Goal: Task Accomplishment & Management: Manage account settings

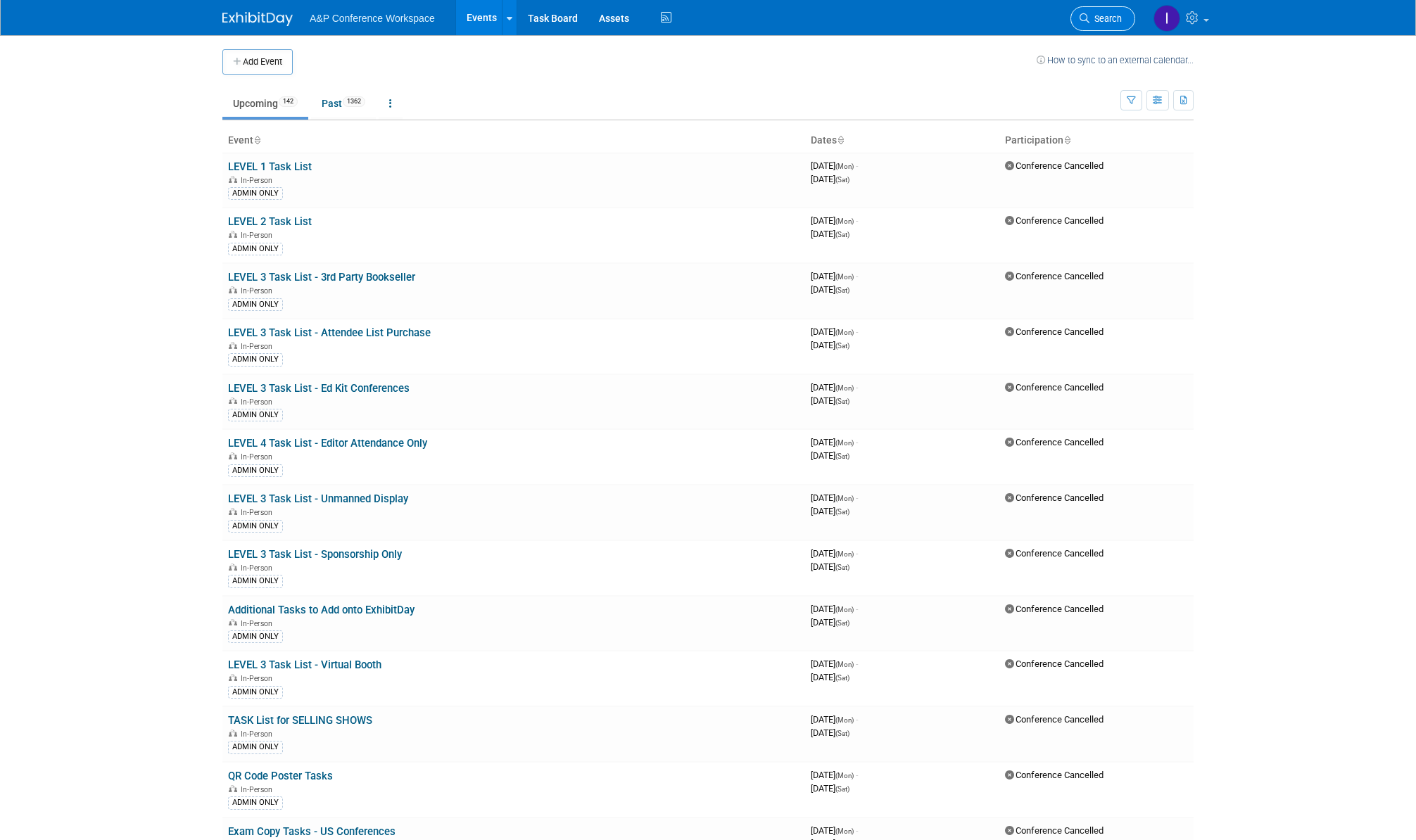
click at [1104, 18] on span "Search" at bounding box center [1106, 18] width 32 height 11
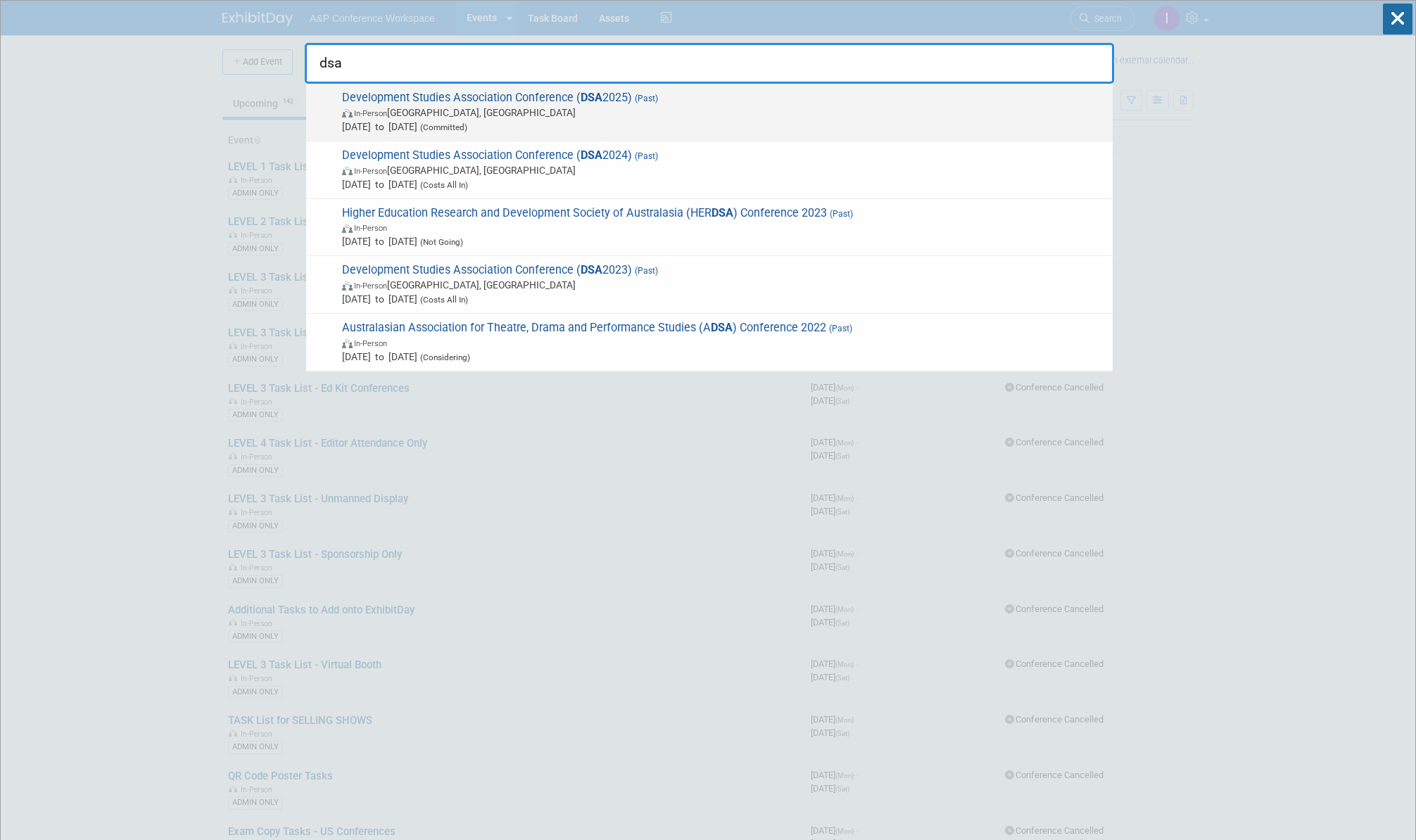
type input "dsa"
click at [783, 106] on span "In-Person Bath, [GEOGRAPHIC_DATA]" at bounding box center [723, 113] width 763 height 14
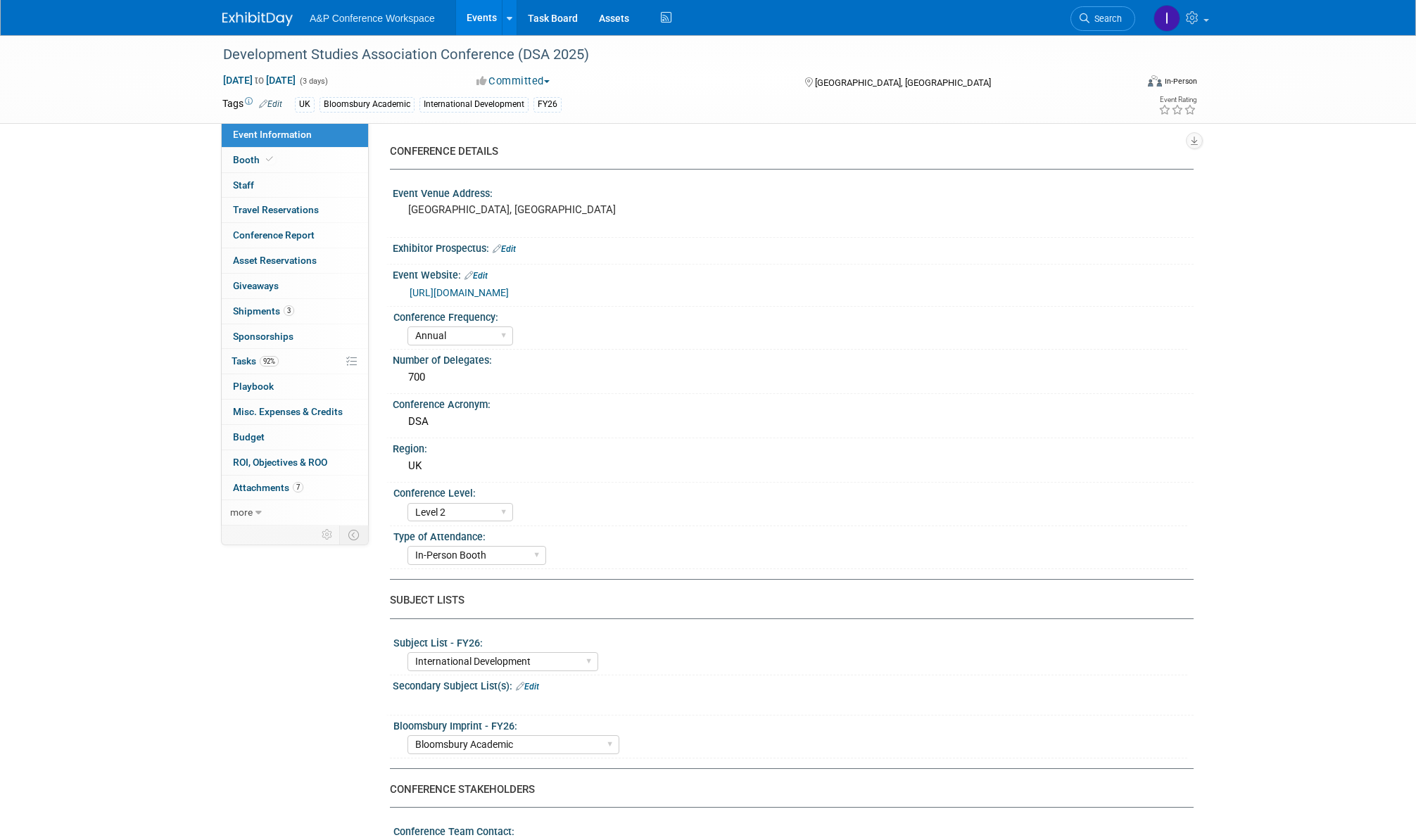
select select "Annual"
select select "Level 2"
select select "In-Person Booth"
select select "International Development"
select select "Bloomsbury Academic"
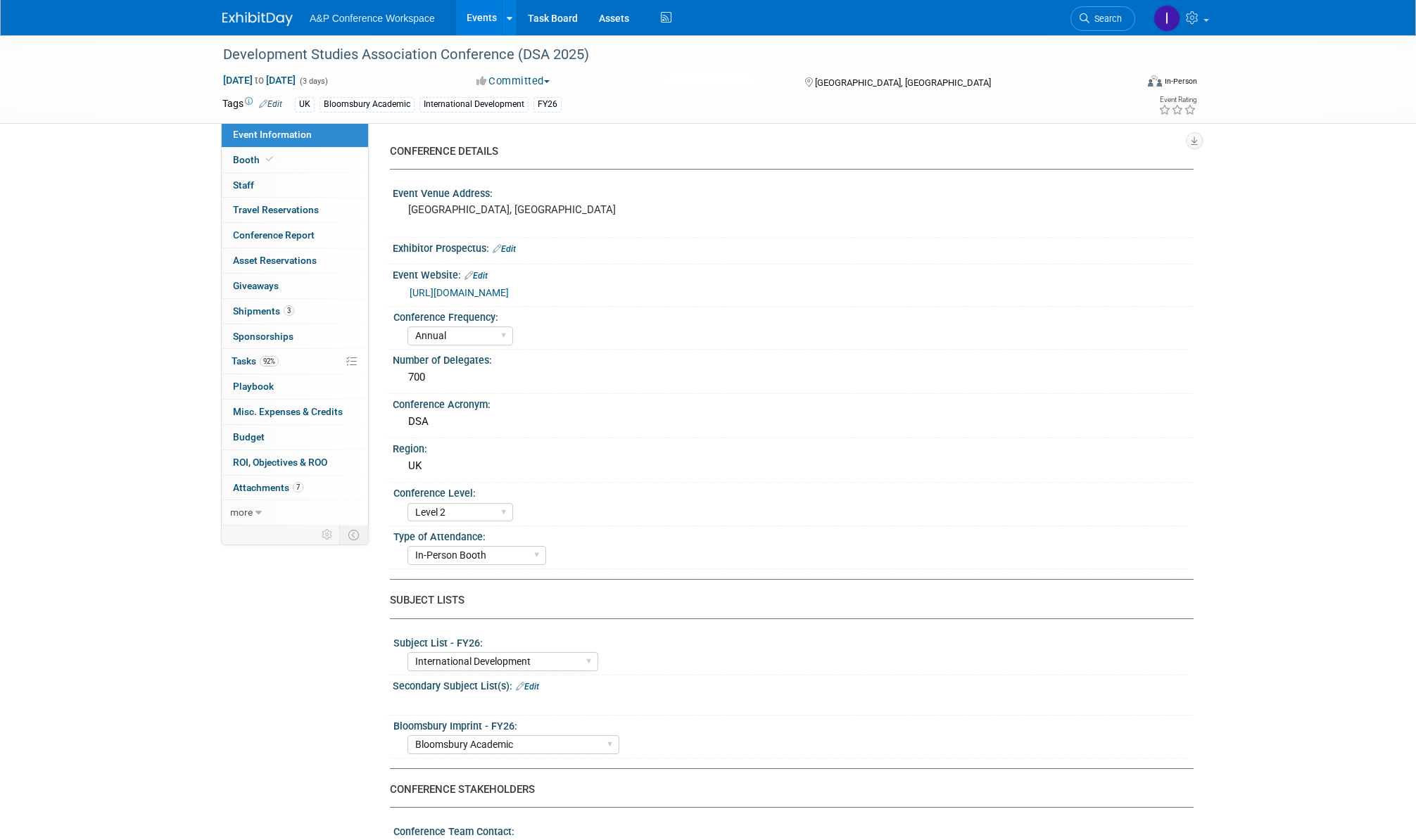
select select "Matt Hambridge"
select select "Tia Ali"
select select "Networking/Commissioning"
click at [244, 355] on span "Tasks 92%" at bounding box center [255, 361] width 47 height 11
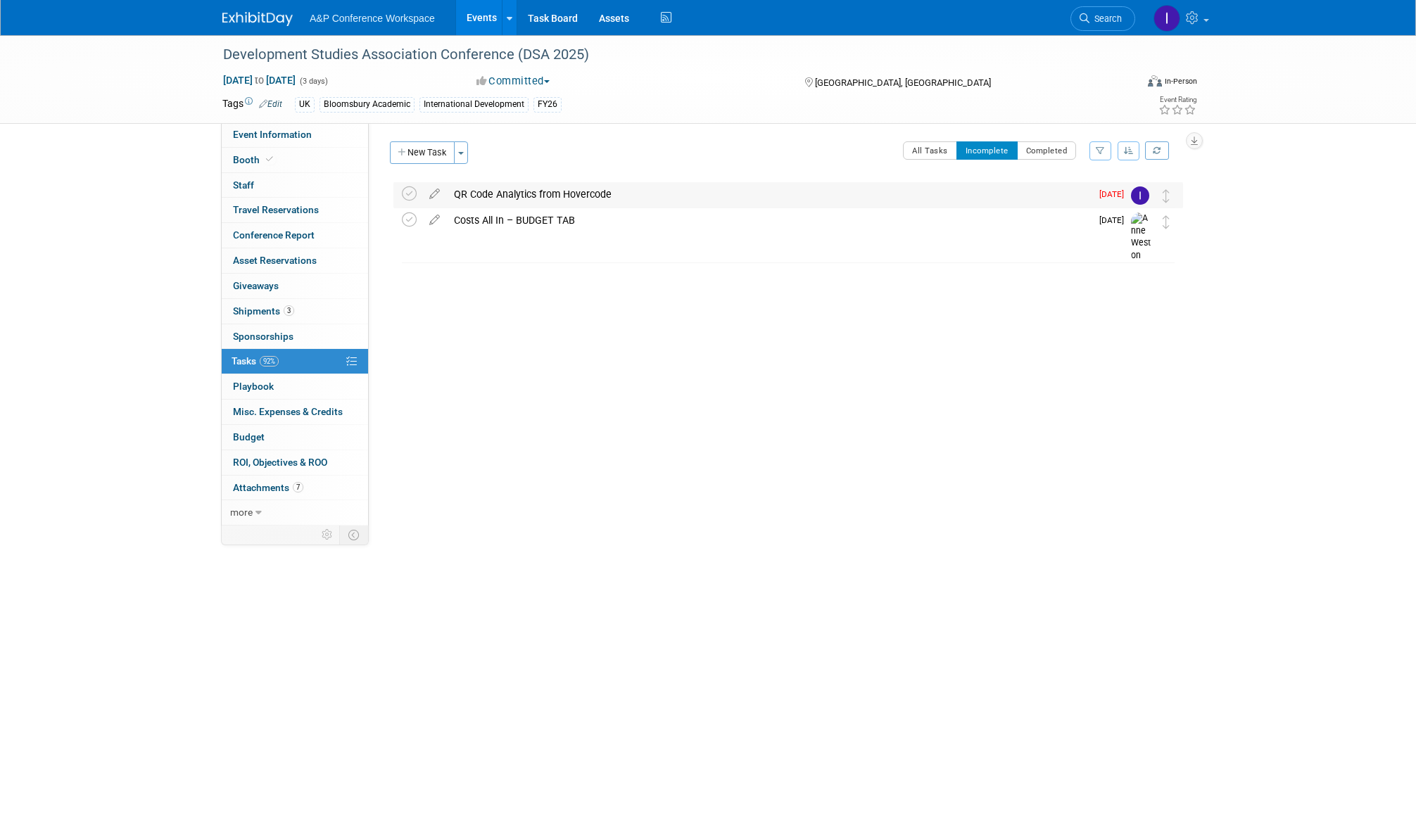
click at [651, 186] on div "QR Code Analytics from Hovercode" at bounding box center [769, 194] width 644 height 24
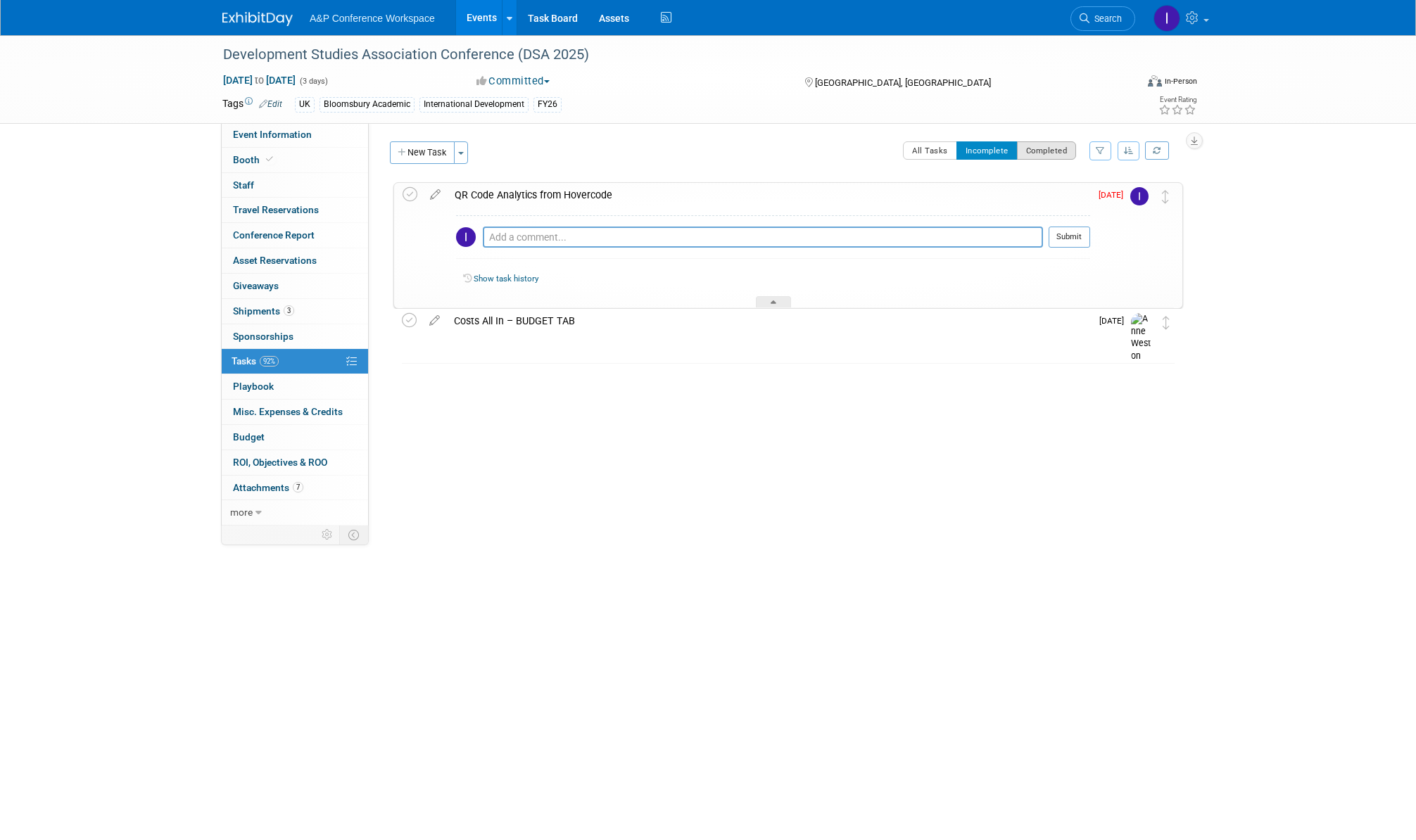
click at [1061, 143] on button "Completed" at bounding box center [1047, 150] width 60 height 18
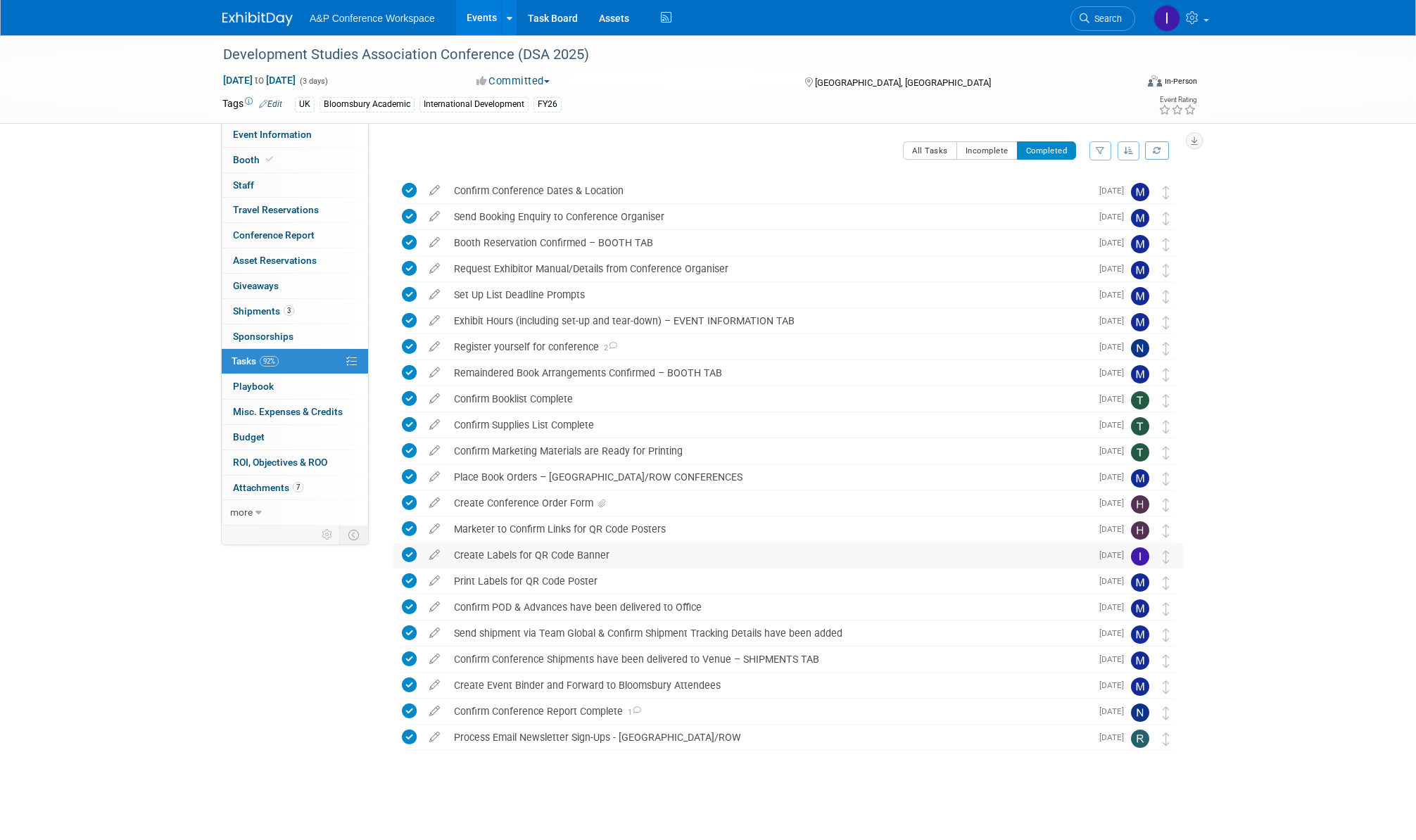
click at [706, 556] on div "Create Labels for QR Code Banner" at bounding box center [769, 555] width 644 height 24
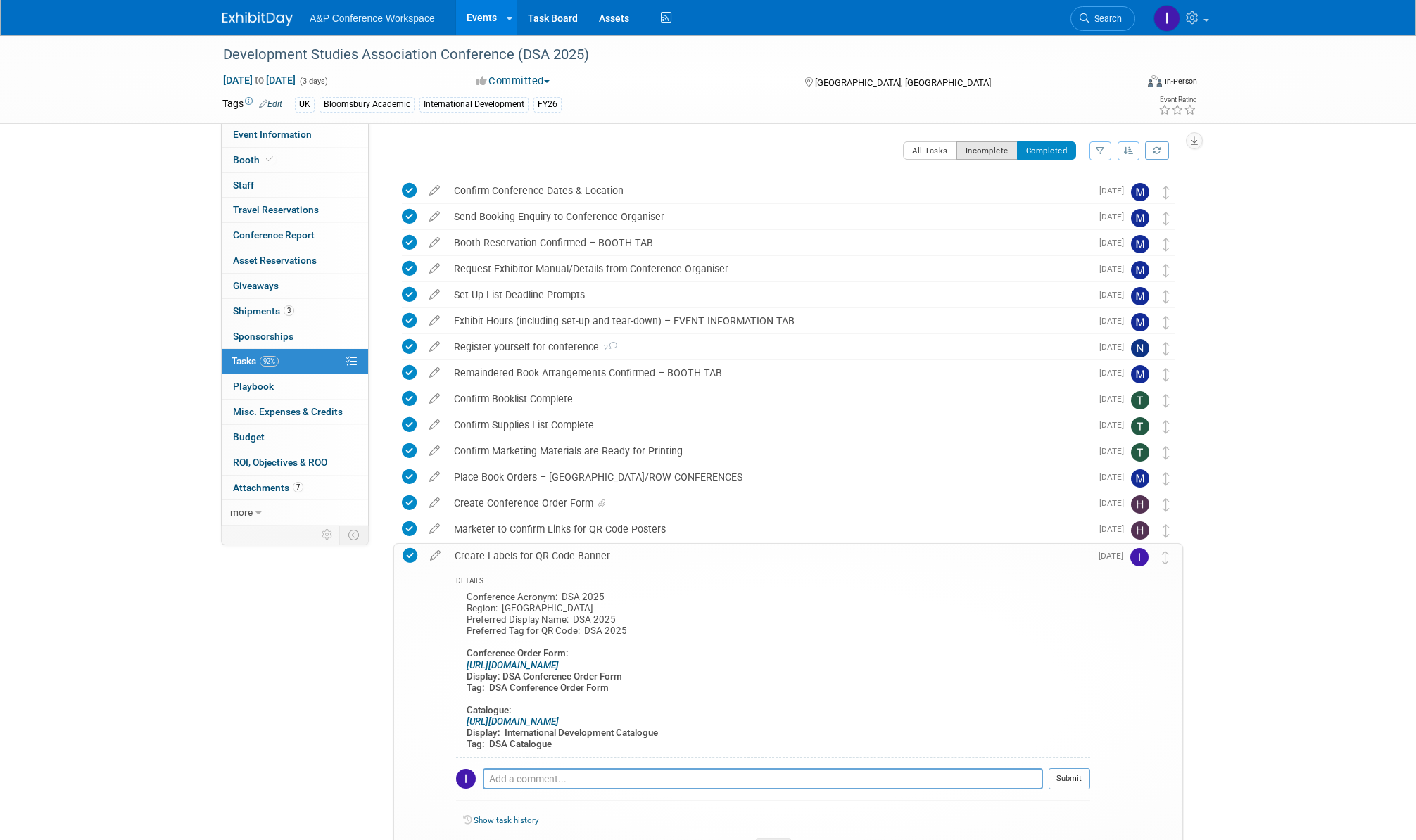
click at [981, 142] on button "Incomplete" at bounding box center [987, 150] width 61 height 18
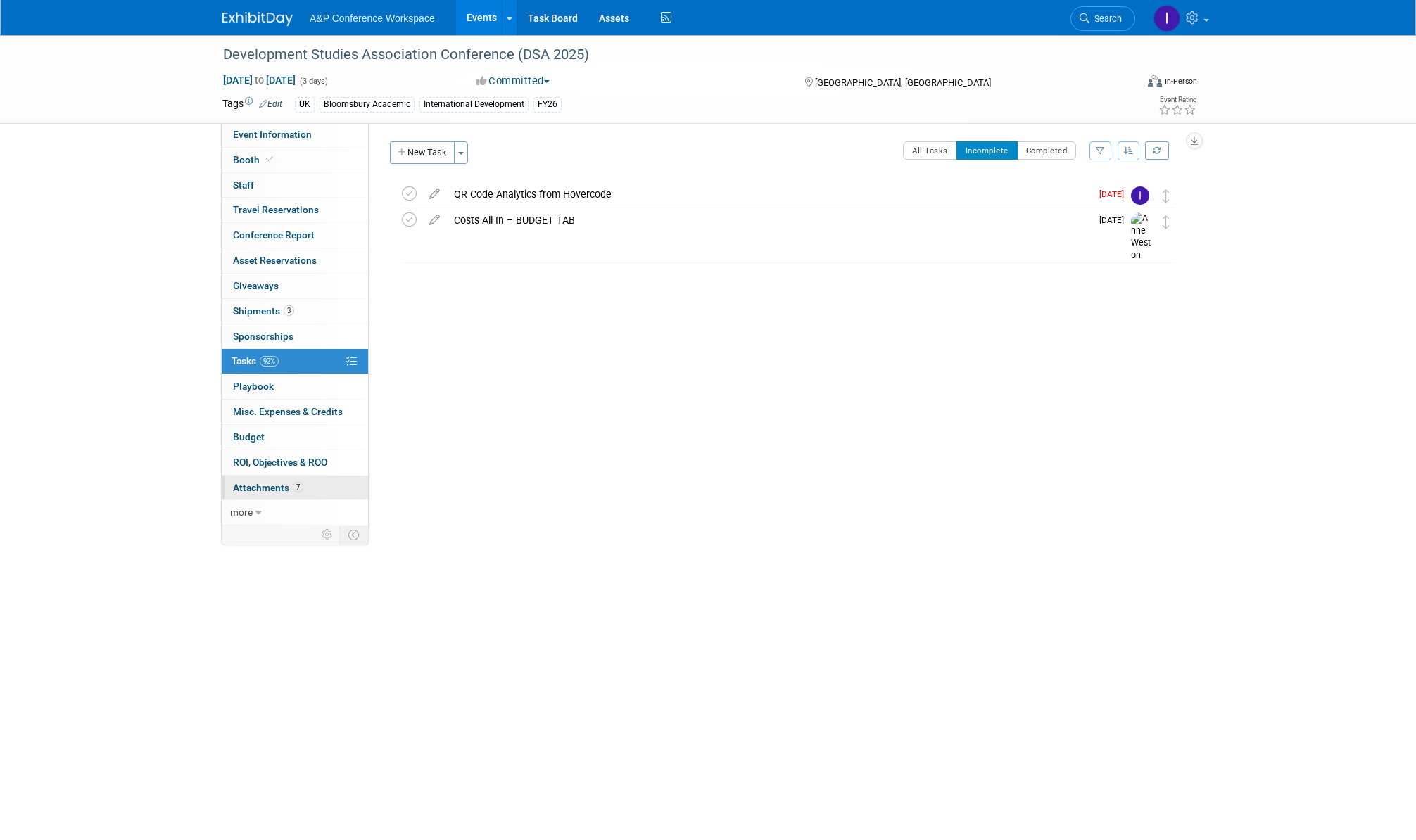
click at [260, 482] on span "Attachments 7" at bounding box center [268, 488] width 71 height 11
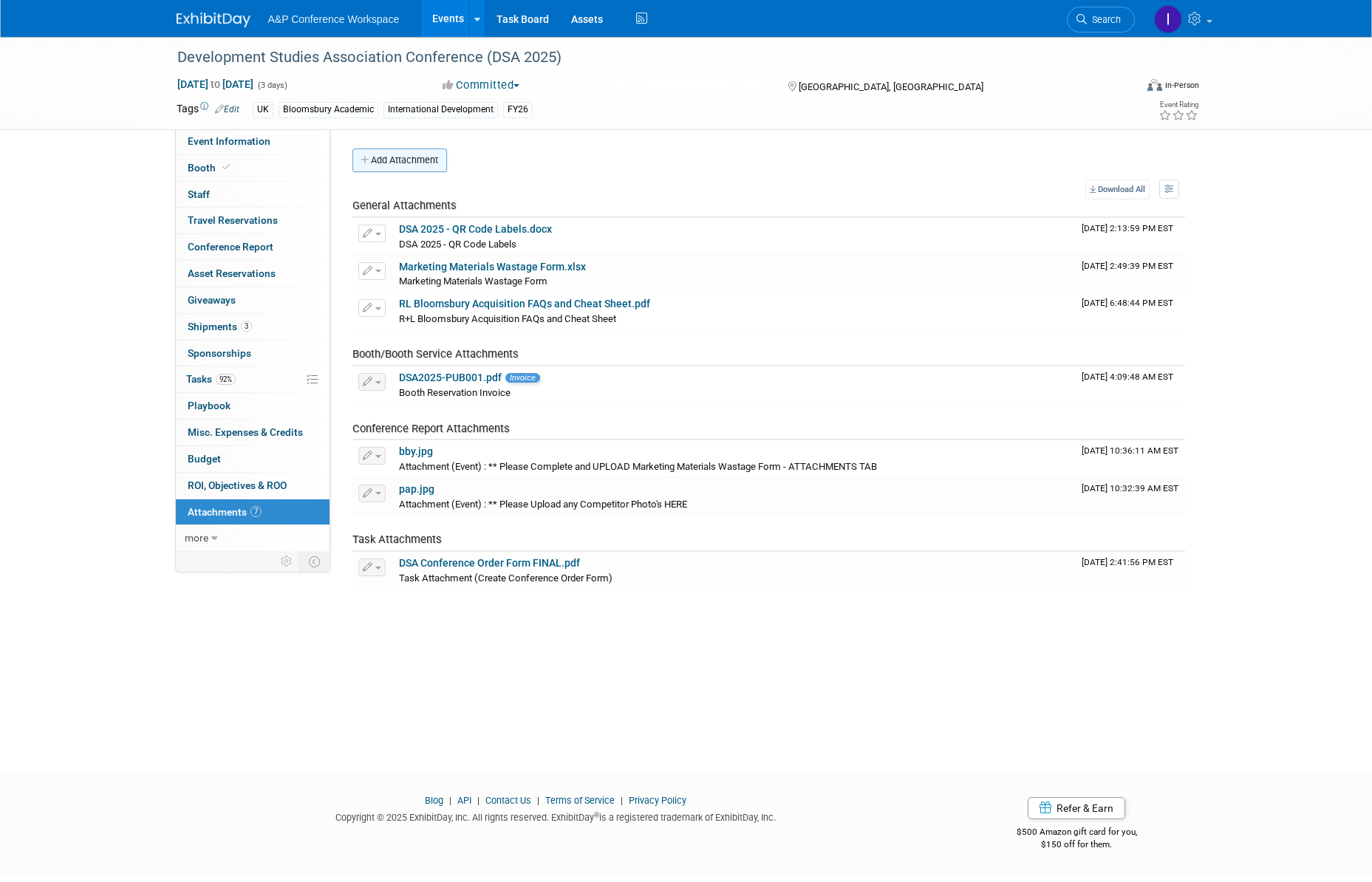
click at [418, 156] on button "Add Attachment" at bounding box center [400, 160] width 95 height 24
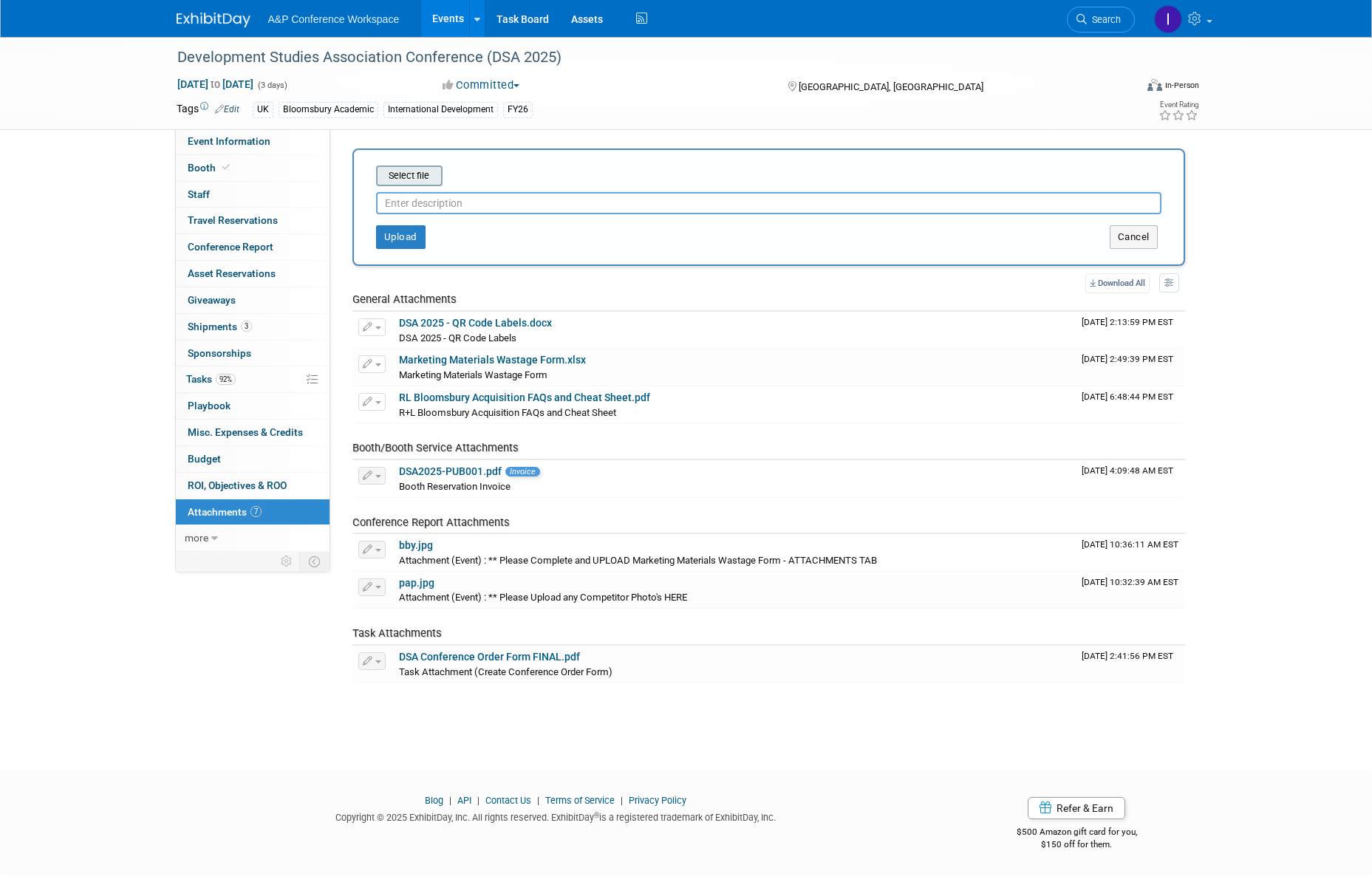
click at [413, 169] on input "file" at bounding box center [353, 176] width 176 height 18
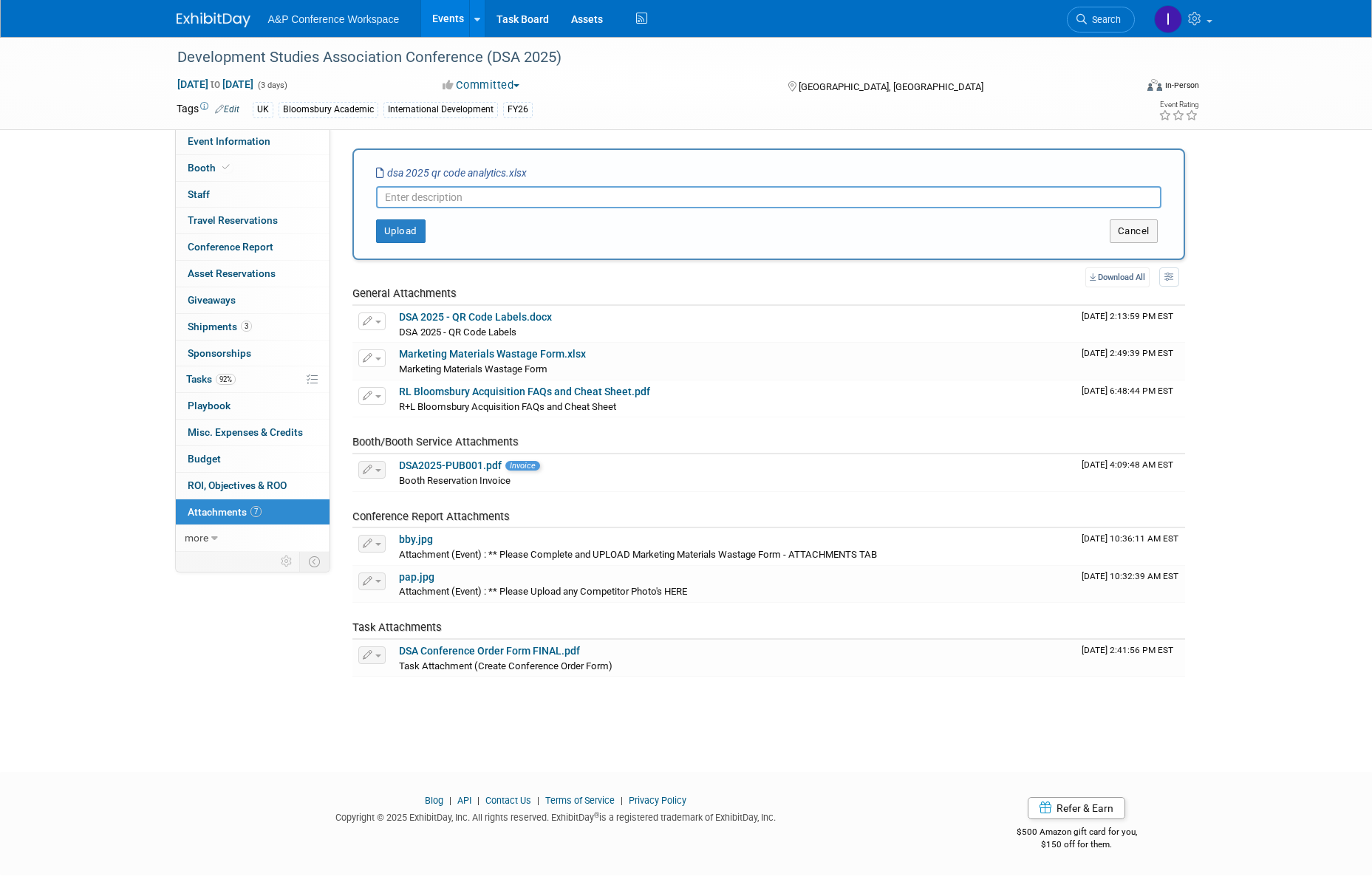
paste input "DSA 2025 QR Code Analytics"
type input "DSA 2025 QR Code Analytics"
click at [400, 229] on button "Upload" at bounding box center [400, 231] width 50 height 24
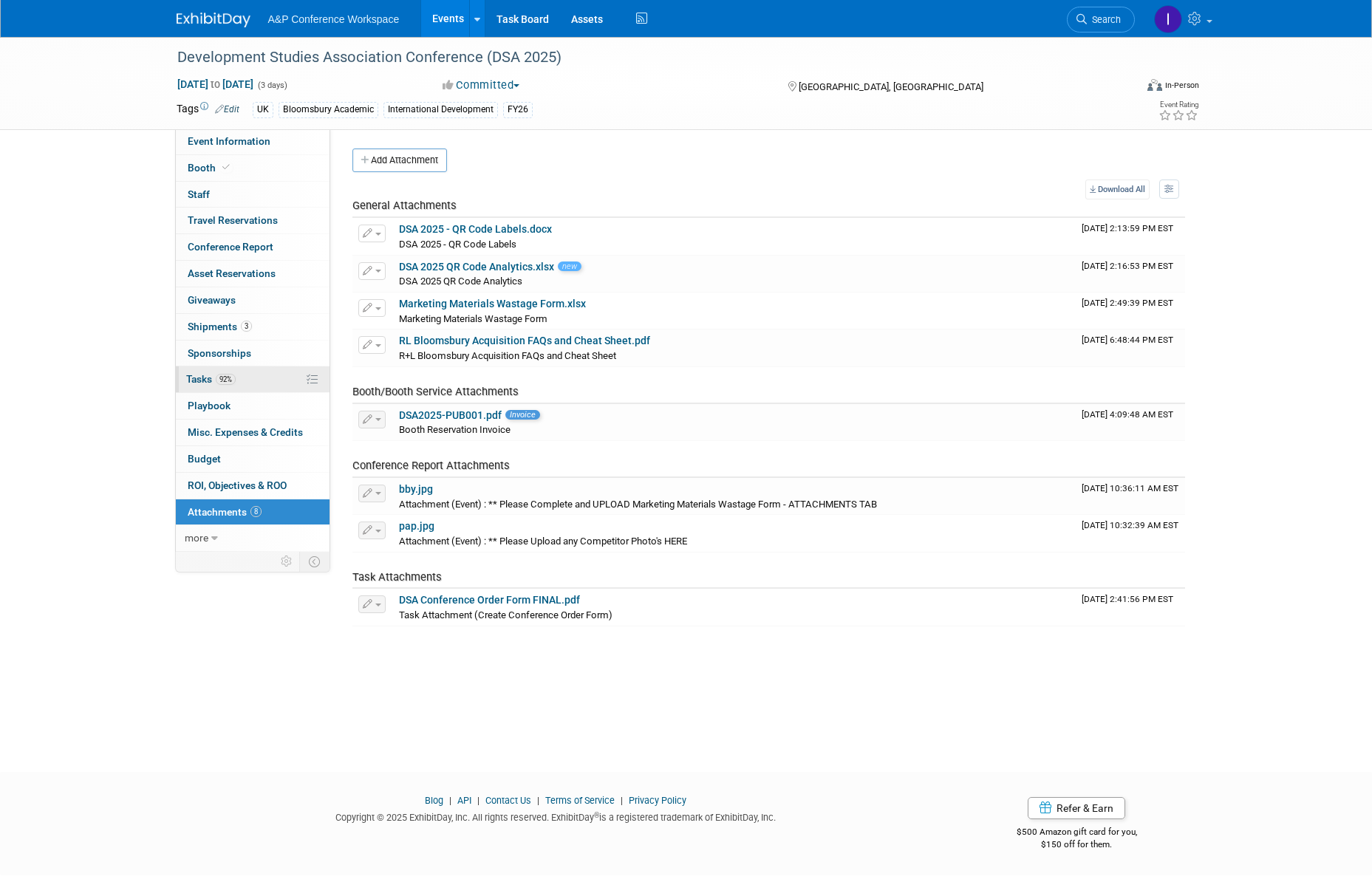
click at [185, 371] on link "92% Tasks 92%" at bounding box center [252, 379] width 153 height 26
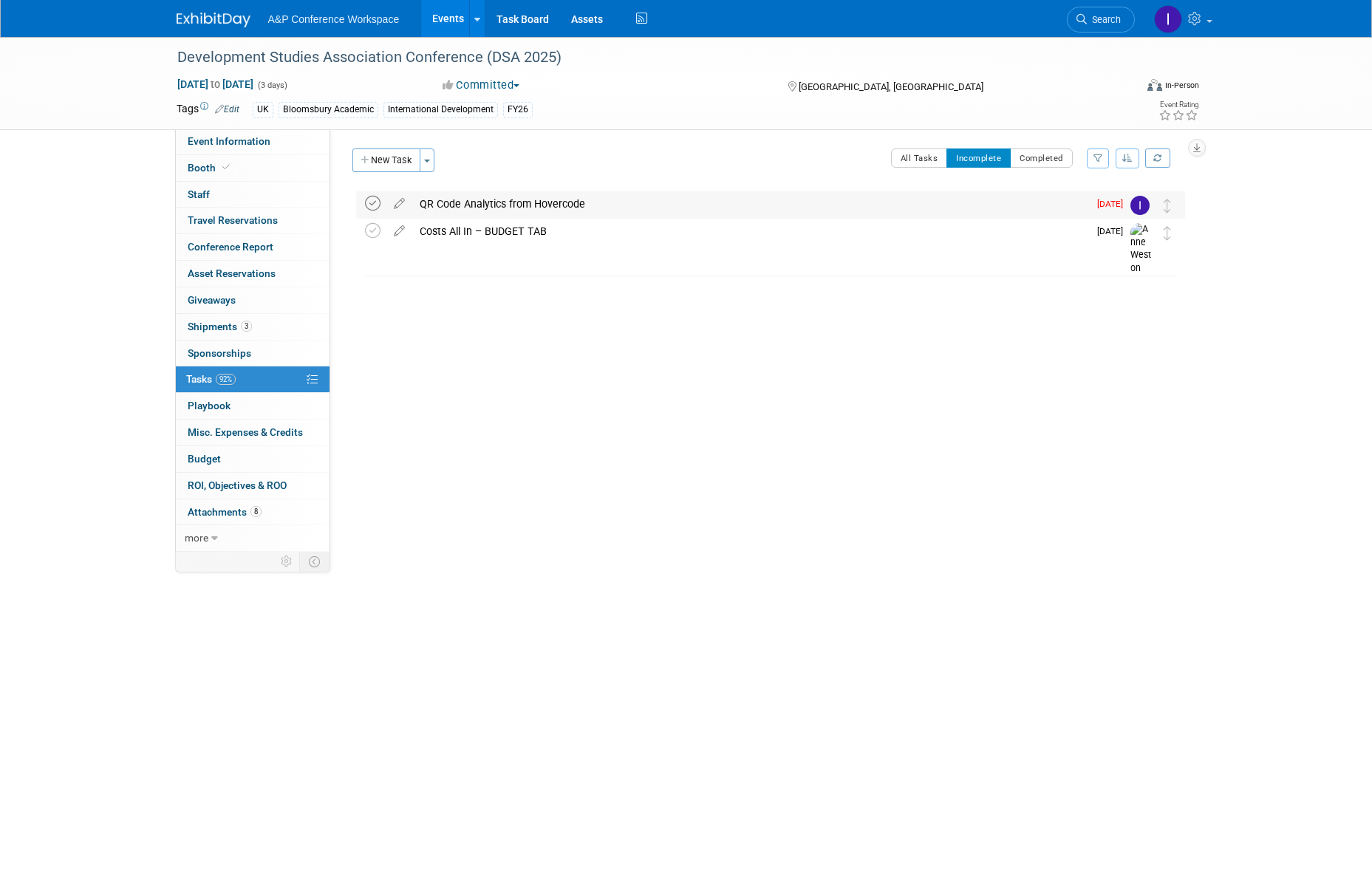
click at [370, 198] on icon at bounding box center [372, 203] width 16 height 16
